Goal: Answer question/provide support: Share knowledge or assist other users

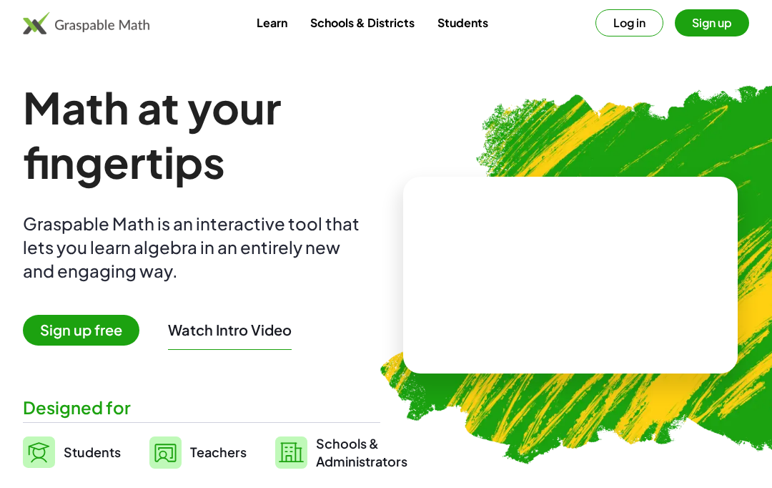
click at [619, 11] on button "Log in" at bounding box center [630, 22] width 68 height 27
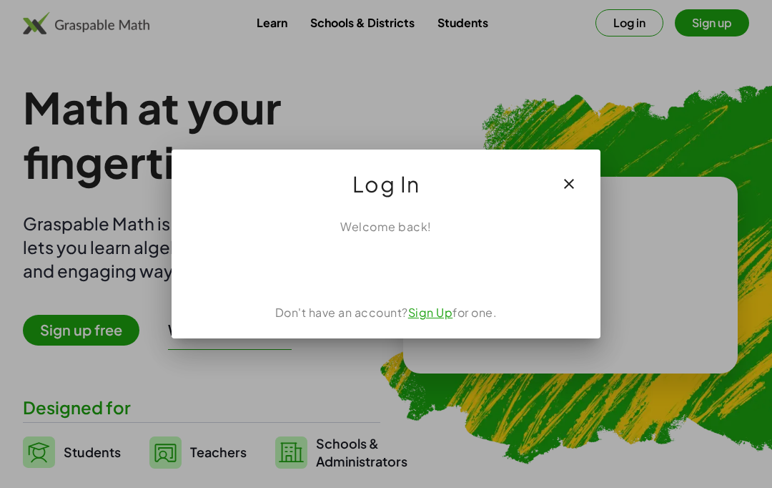
click at [404, 260] on div "ลงชื่อเข้าใช้ด้วย Google เปิดในแท็บใหม่" at bounding box center [386, 266] width 137 height 31
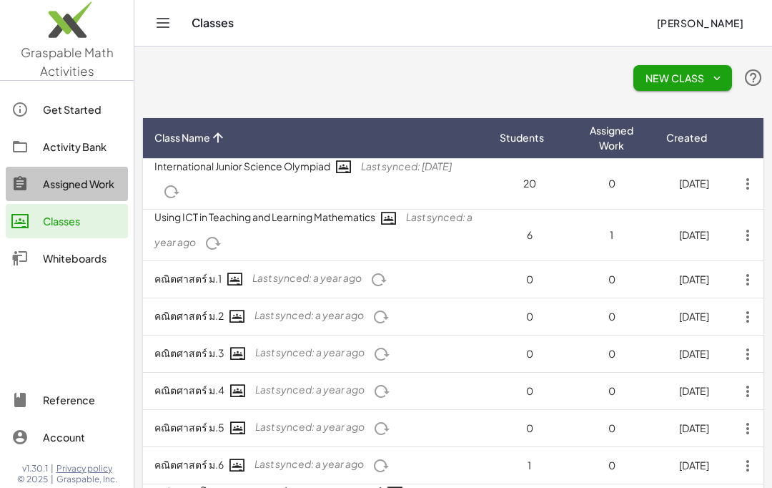
click at [51, 184] on div "Assigned Work" at bounding box center [82, 183] width 79 height 17
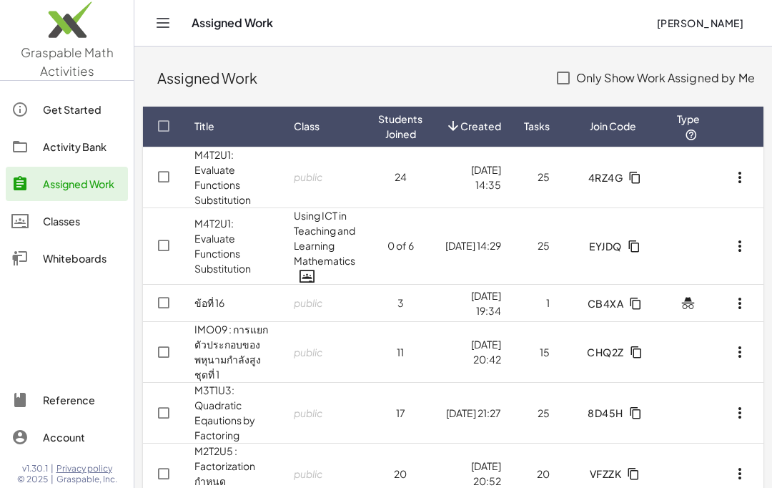
click at [215, 172] on link "M4T2U1: Evaluate Functions Substitution" at bounding box center [223, 177] width 56 height 58
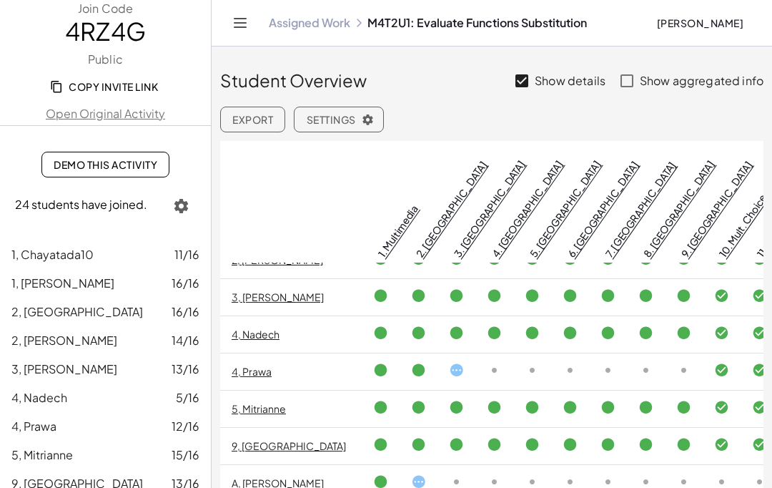
scroll to position [171, 0]
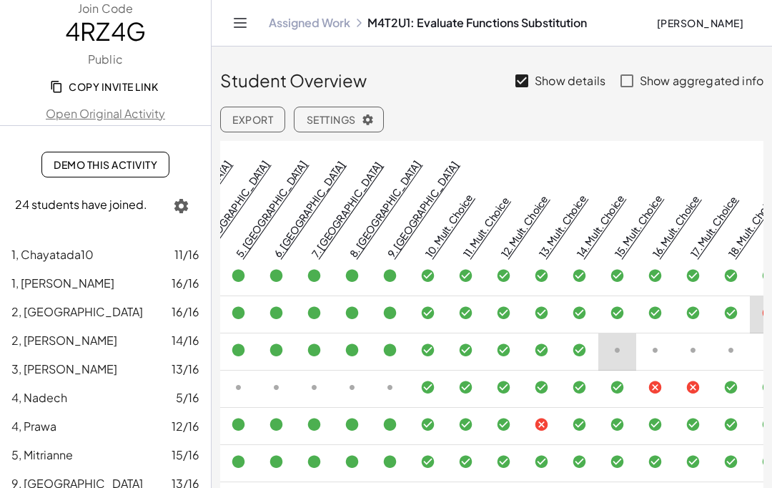
click at [234, 18] on icon "Toggle navigation" at bounding box center [240, 22] width 17 height 17
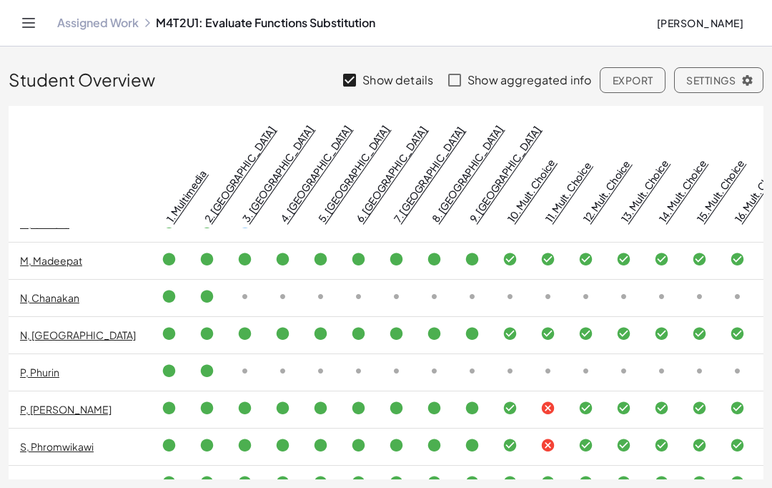
scroll to position [507, 0]
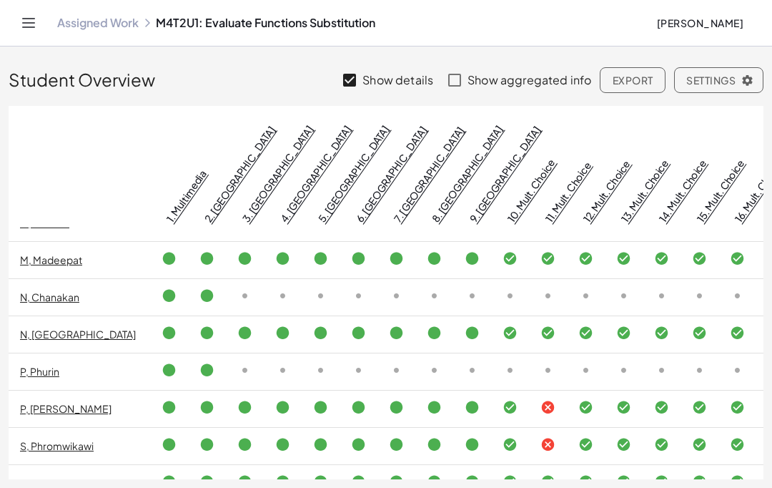
click at [58, 428] on td "S, Phromwikawi" at bounding box center [80, 446] width 142 height 37
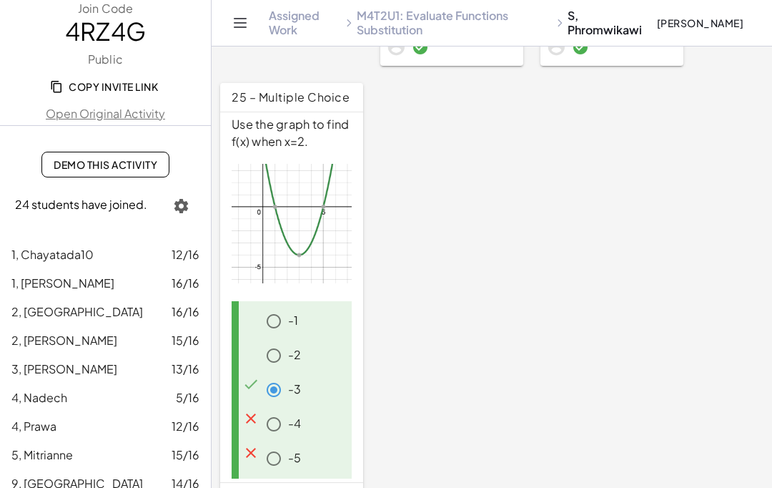
scroll to position [2580, 0]
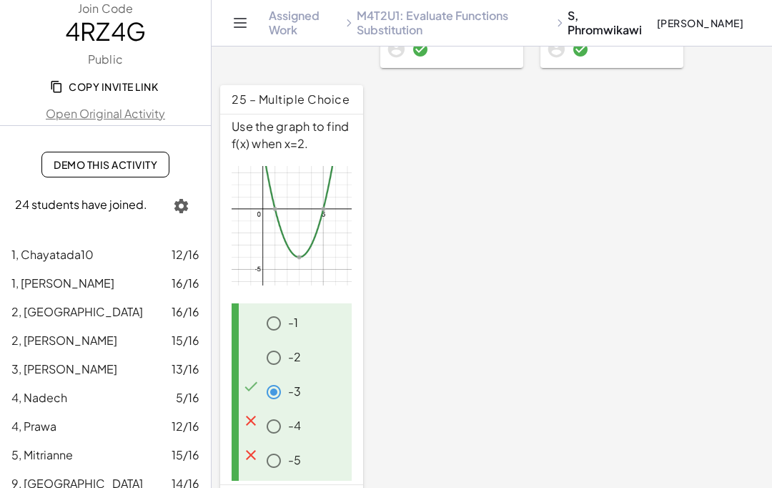
click at [40, 300] on link "2, Oranicha 16/16" at bounding box center [105, 311] width 211 height 29
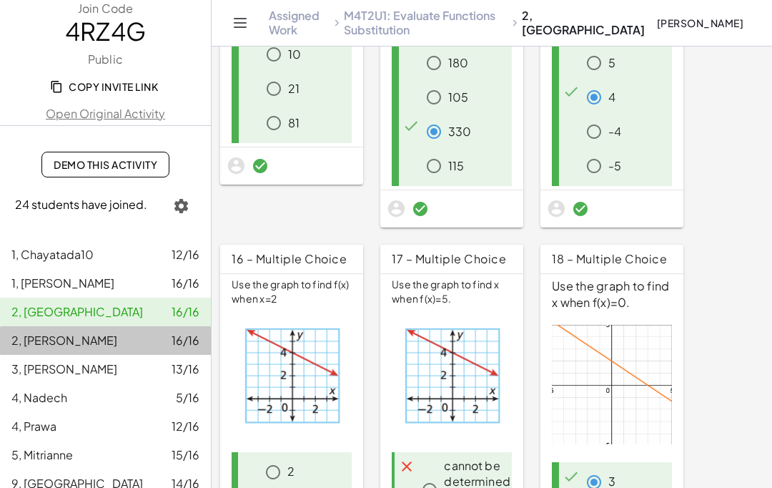
scroll to position [1113, 0]
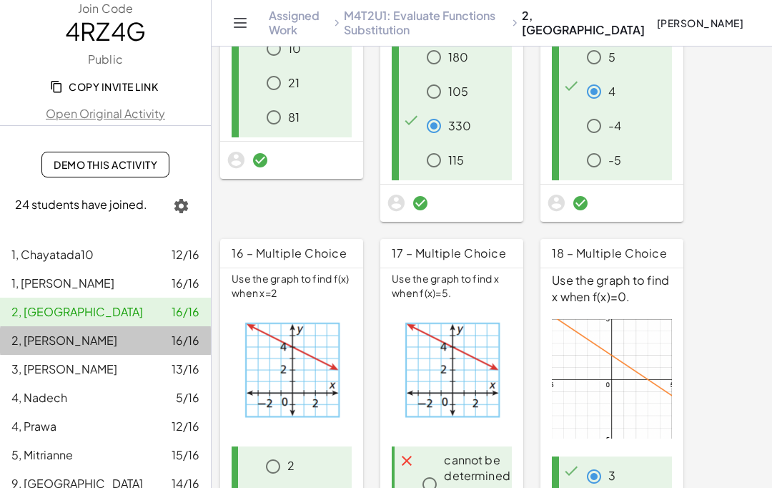
click at [64, 304] on span "2, [GEOGRAPHIC_DATA]" at bounding box center [77, 311] width 132 height 15
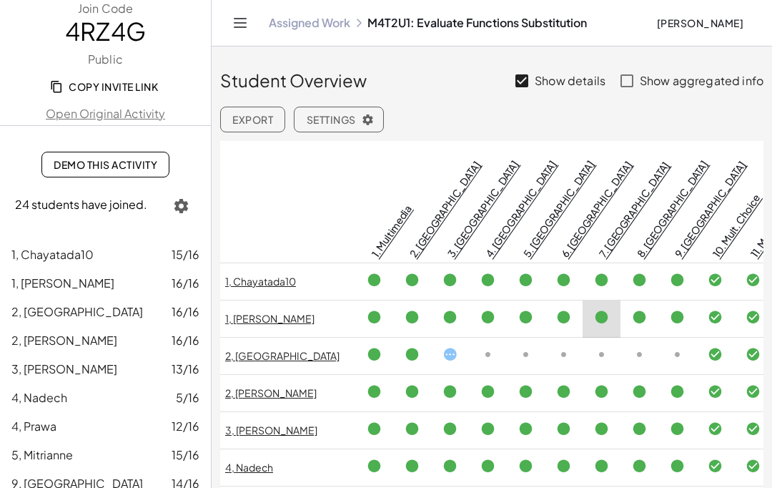
scroll to position [0, 6]
click at [64, 252] on span "1, Chayatada10" at bounding box center [52, 254] width 82 height 15
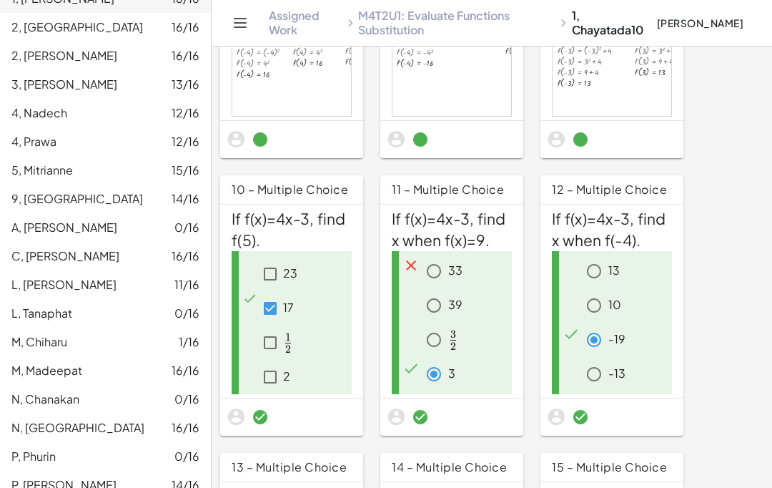
scroll to position [580, 0]
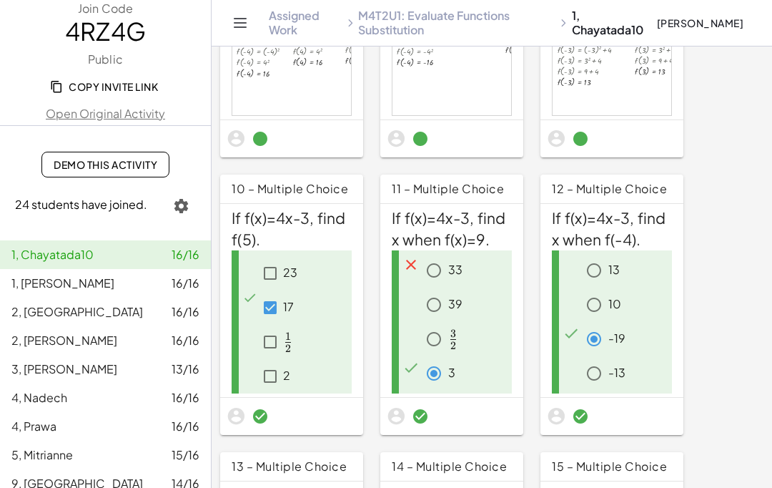
scroll to position [0, 0]
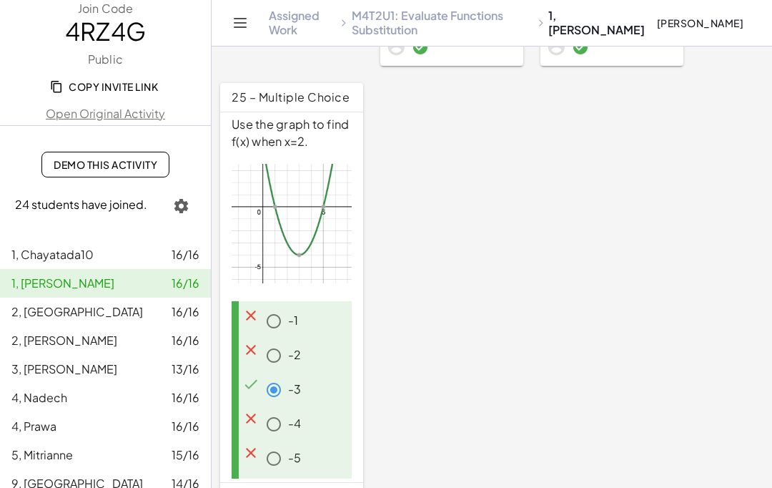
scroll to position [2559, 0]
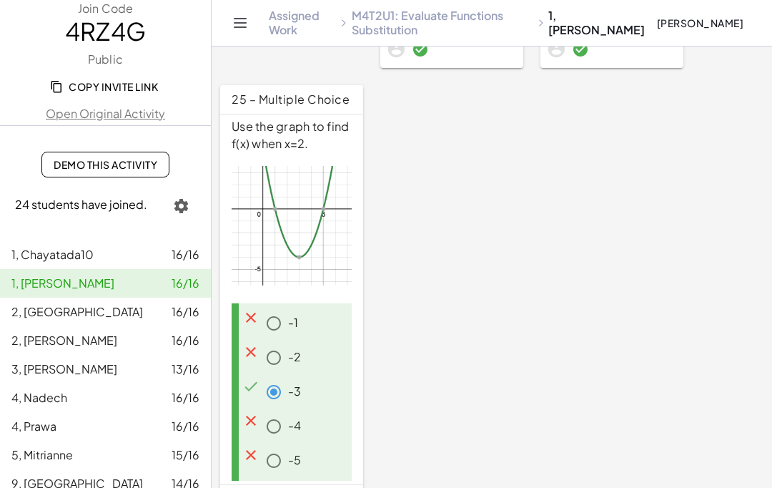
click at [45, 306] on span "2, [GEOGRAPHIC_DATA]" at bounding box center [77, 311] width 132 height 15
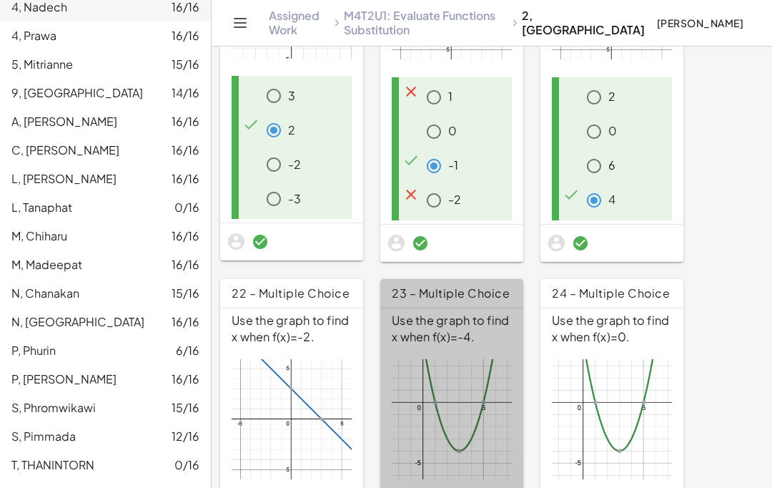
scroll to position [390, 0]
click at [36, 345] on span "P, Phurin" at bounding box center [33, 350] width 44 height 15
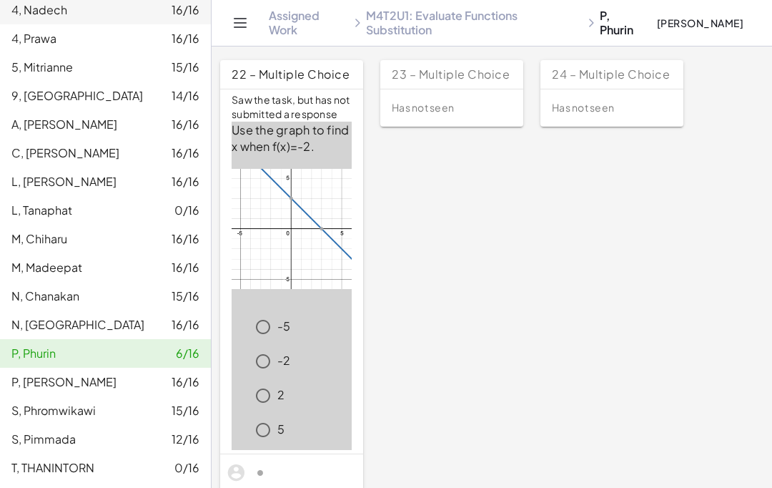
scroll to position [389, 0]
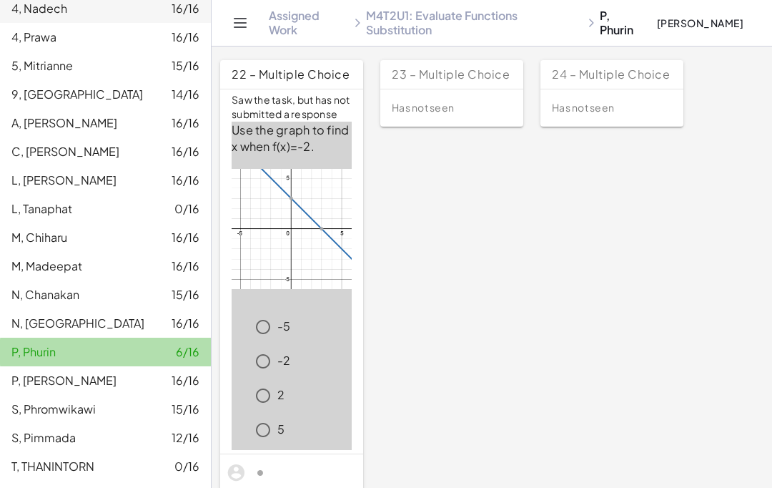
click at [41, 350] on span "P, Phurin" at bounding box center [33, 351] width 44 height 15
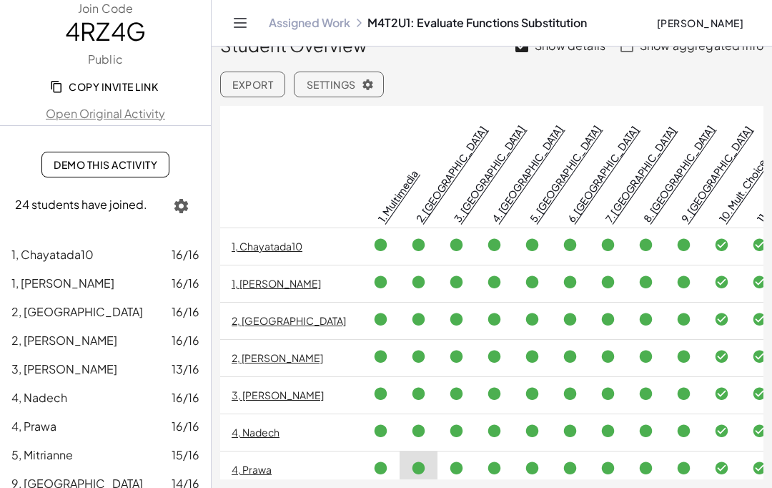
scroll to position [35, 0]
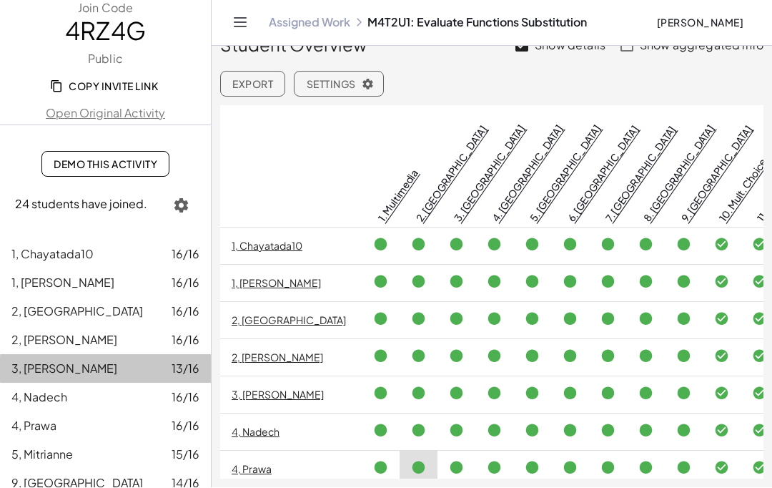
click at [53, 369] on span "3, [PERSON_NAME]" at bounding box center [64, 368] width 106 height 15
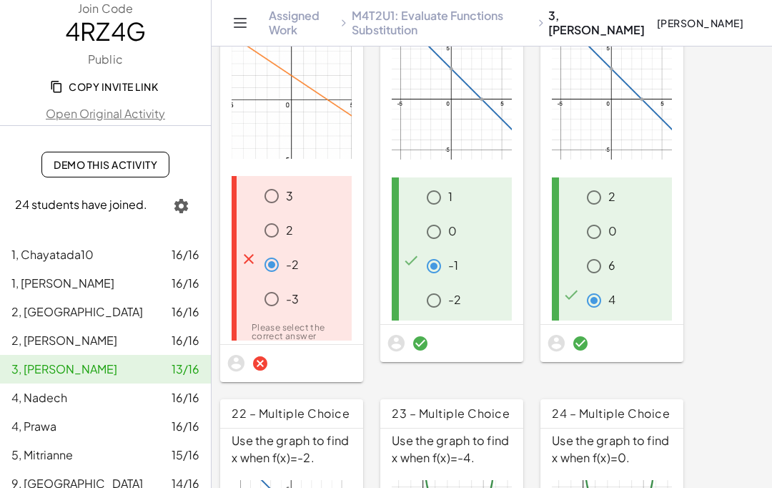
scroll to position [1815, 0]
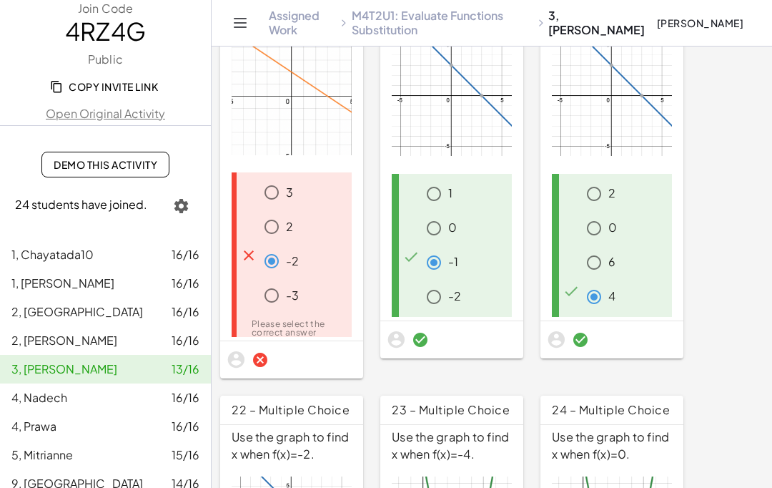
click at [47, 394] on span "4, Nadech" at bounding box center [39, 397] width 56 height 15
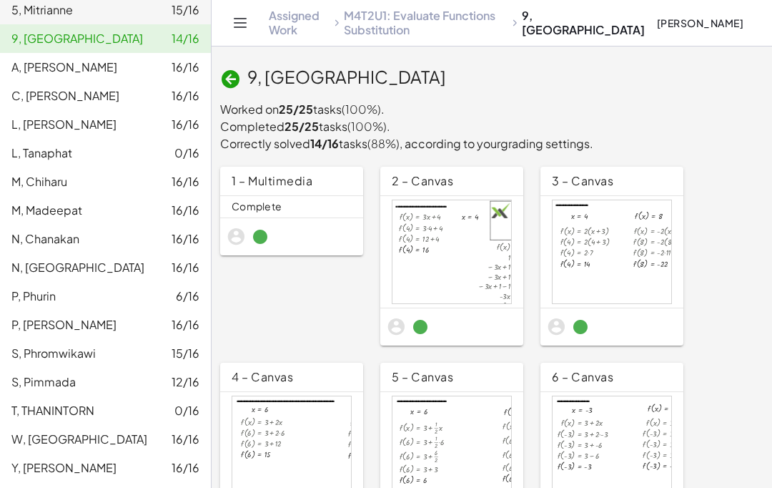
scroll to position [443, 0]
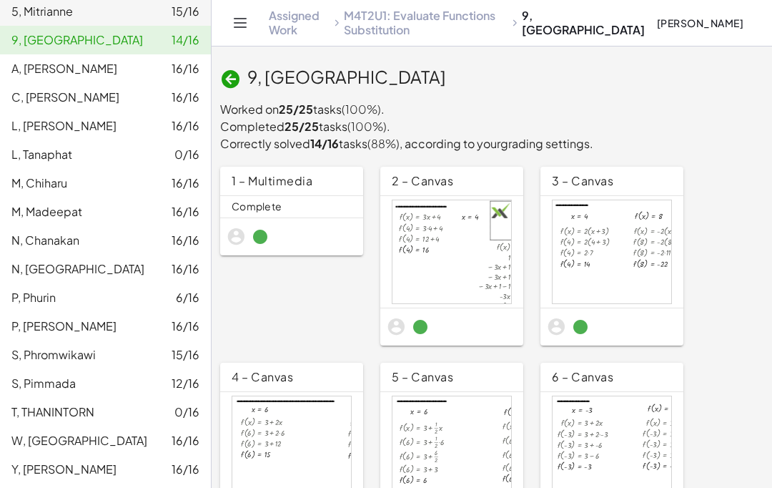
click at [144, 154] on div "L, Tanaphat 0/16" at bounding box center [105, 154] width 188 height 17
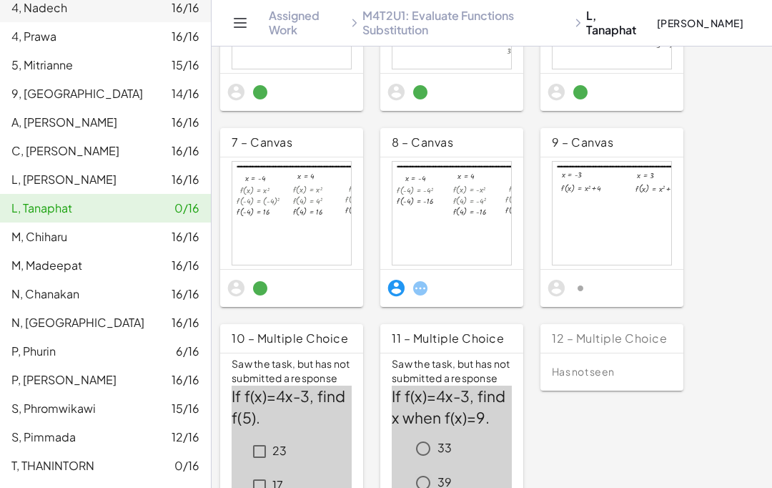
scroll to position [379, 0]
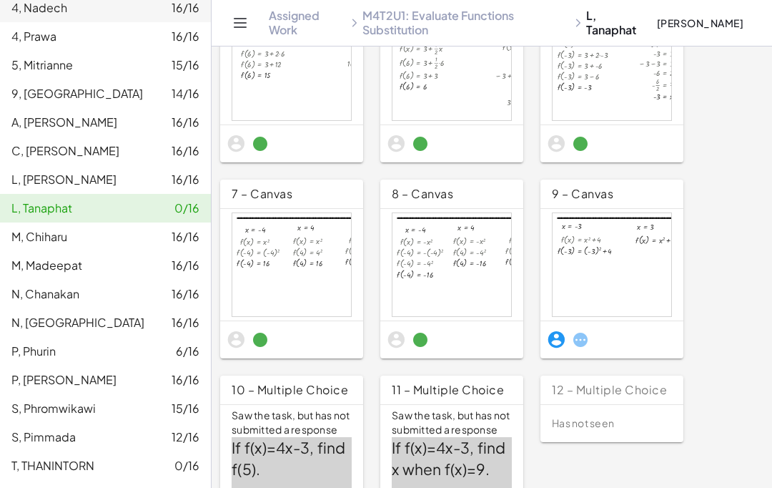
click at [624, 303] on div at bounding box center [612, 264] width 119 height 103
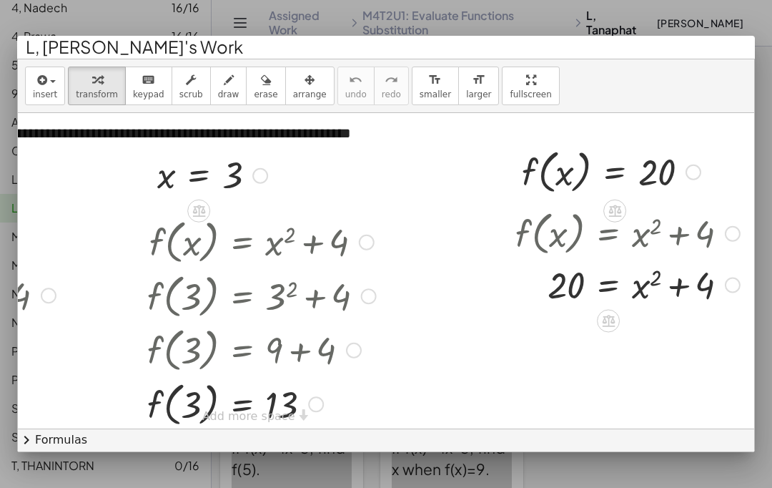
scroll to position [0, 283]
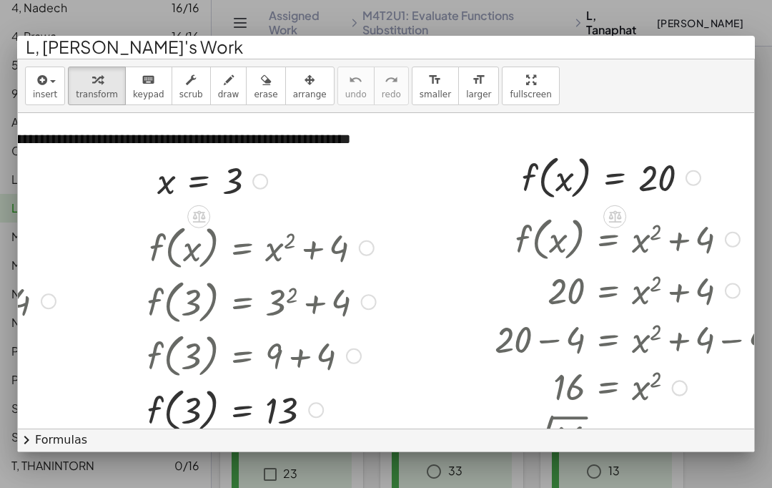
click at [569, 483] on div at bounding box center [386, 244] width 772 height 488
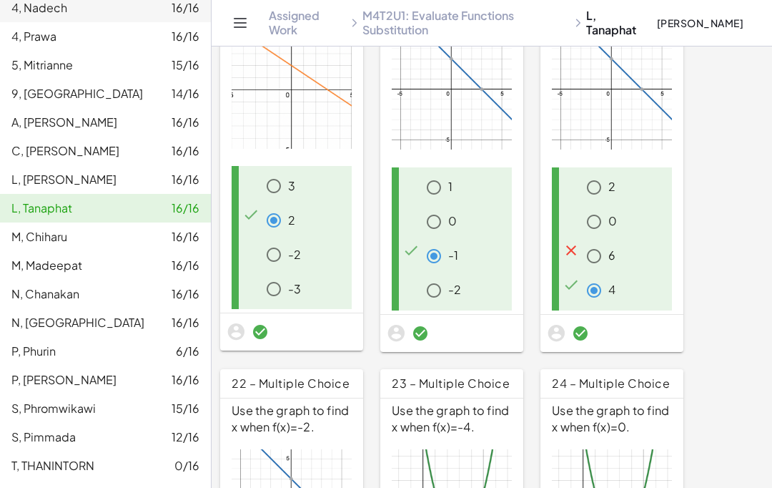
scroll to position [1821, 0]
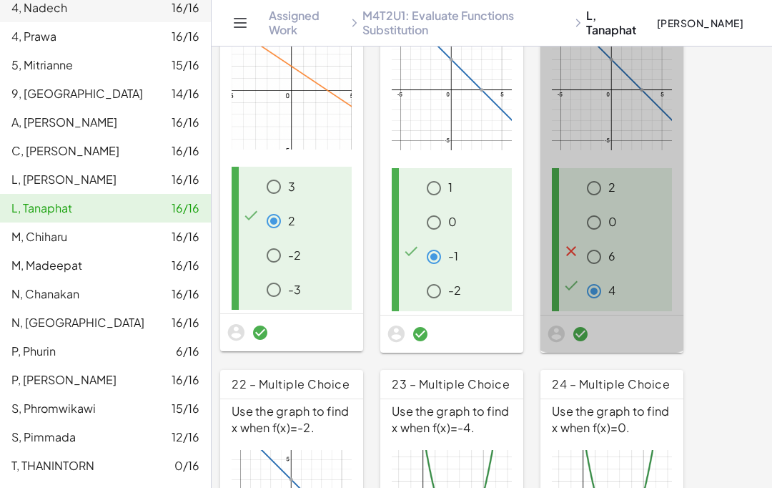
click at [654, 242] on div "6" at bounding box center [626, 256] width 92 height 29
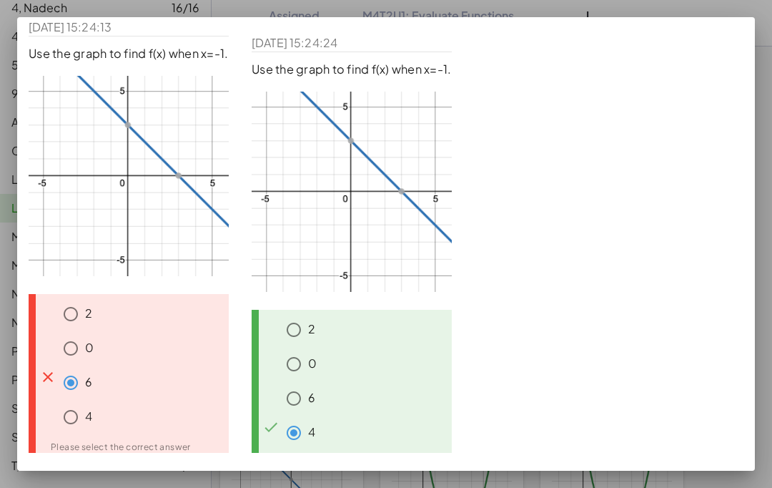
scroll to position [44, 0]
click at [746, 19] on div "21/08/2025, 15:24:13 Use the graph to find f(x) when x=-1. 2 0 6 4 Please selec…" at bounding box center [386, 241] width 738 height 465
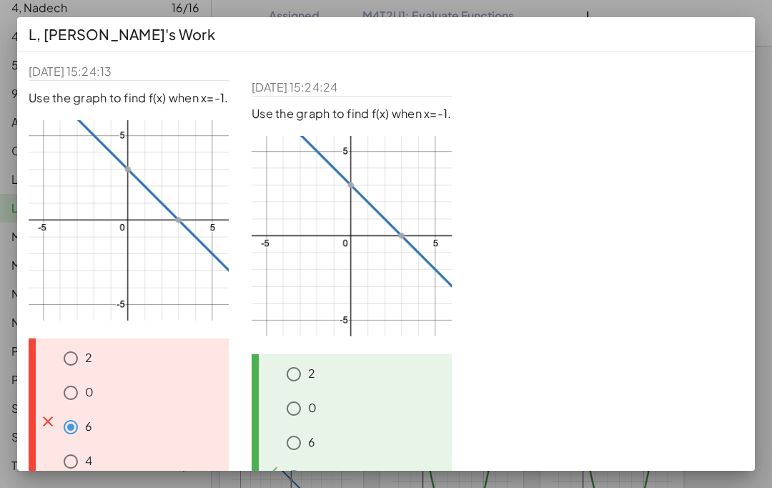
scroll to position [0, 0]
